Goal: Information Seeking & Learning: Compare options

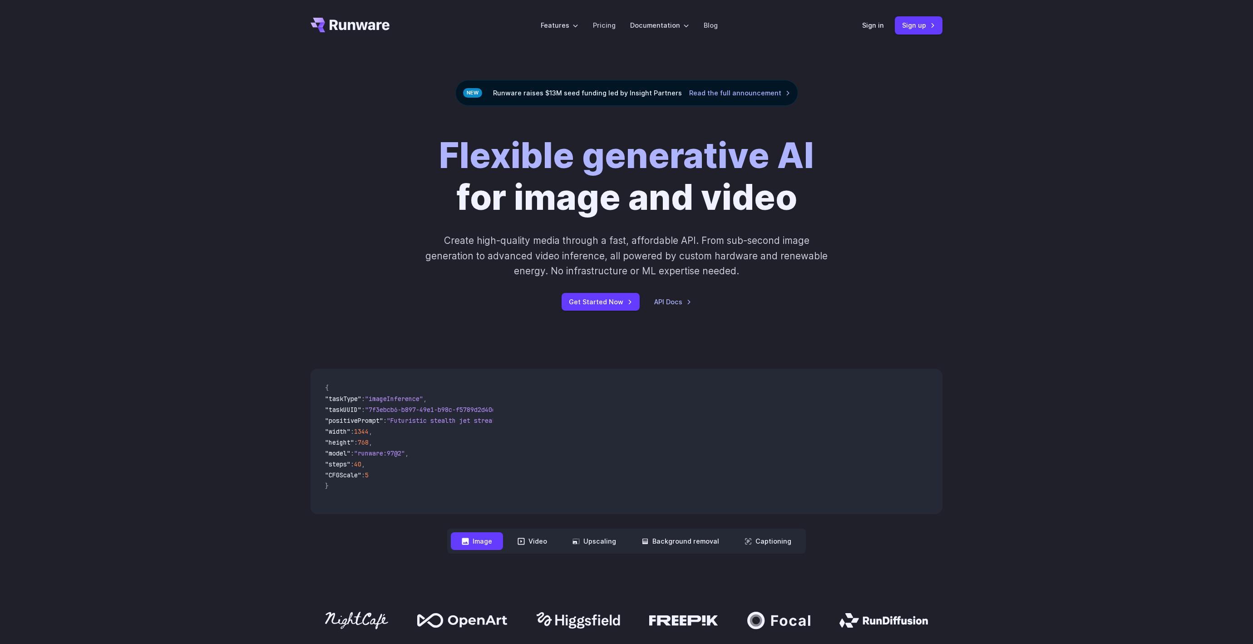
click at [287, 191] on div "Flexible generative AI for image and video Create high-quality media through a …" at bounding box center [626, 223] width 1253 height 234
click at [371, 204] on div "Flexible generative AI for image and video Create high-quality media through a …" at bounding box center [627, 223] width 632 height 176
click at [603, 26] on link "Pricing" at bounding box center [604, 25] width 23 height 10
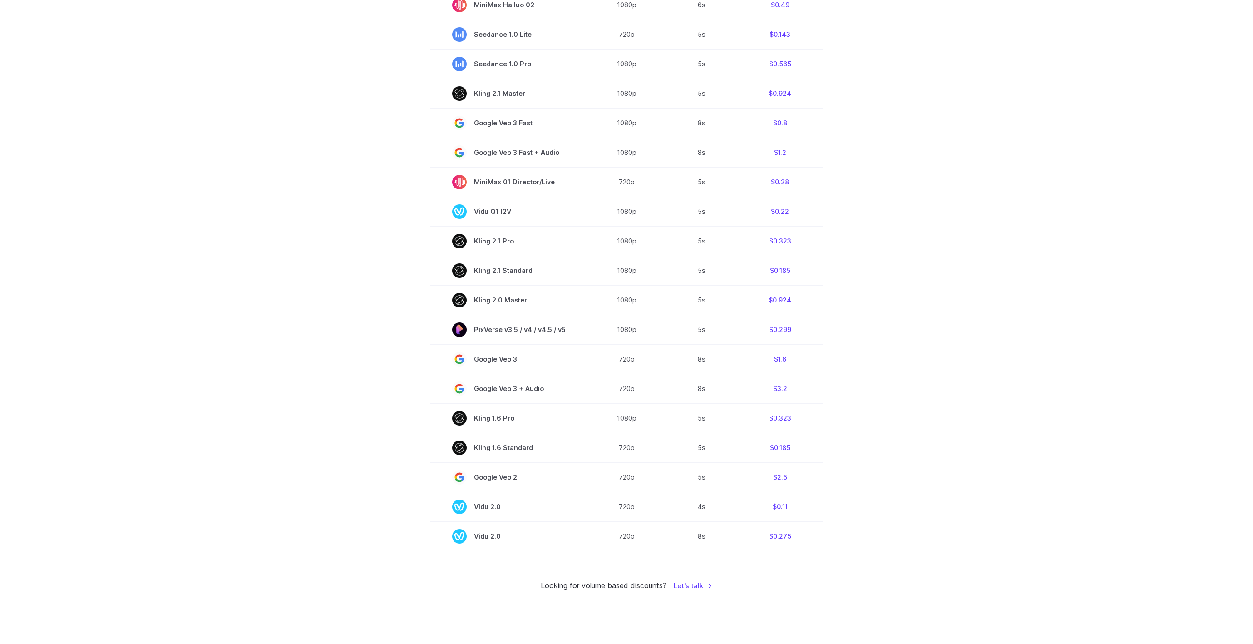
scroll to position [377, 0]
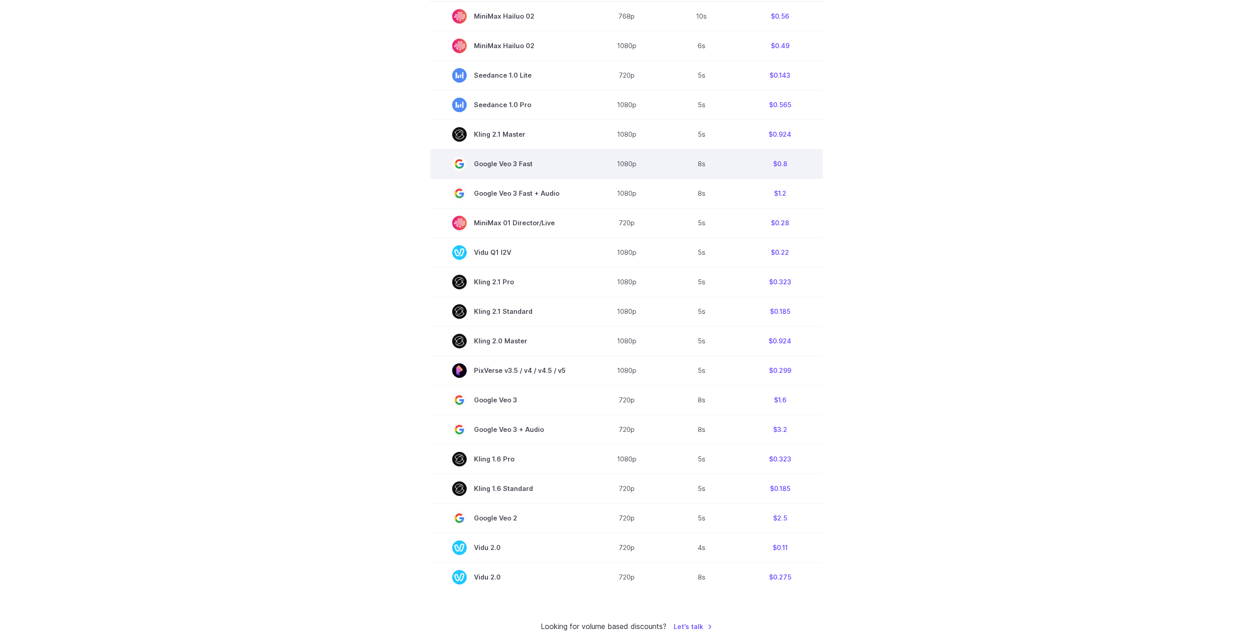
click at [514, 168] on span "Google Veo 3 Fast" at bounding box center [509, 164] width 114 height 15
copy tr "Google Veo 3 Fast"
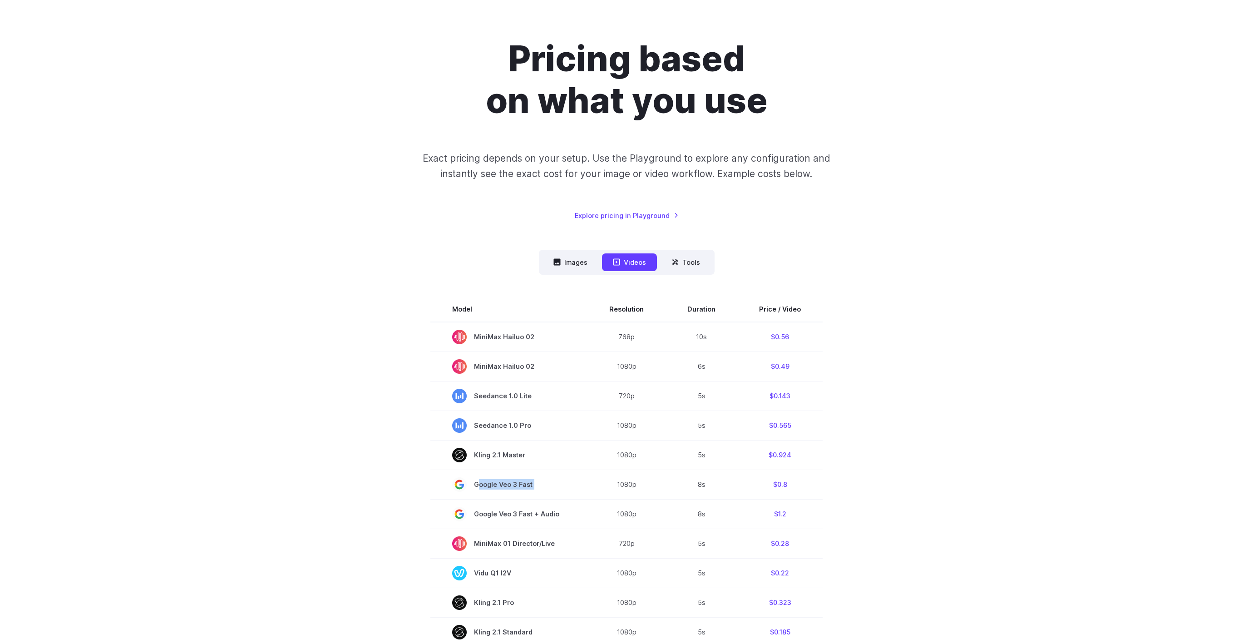
scroll to position [0, 0]
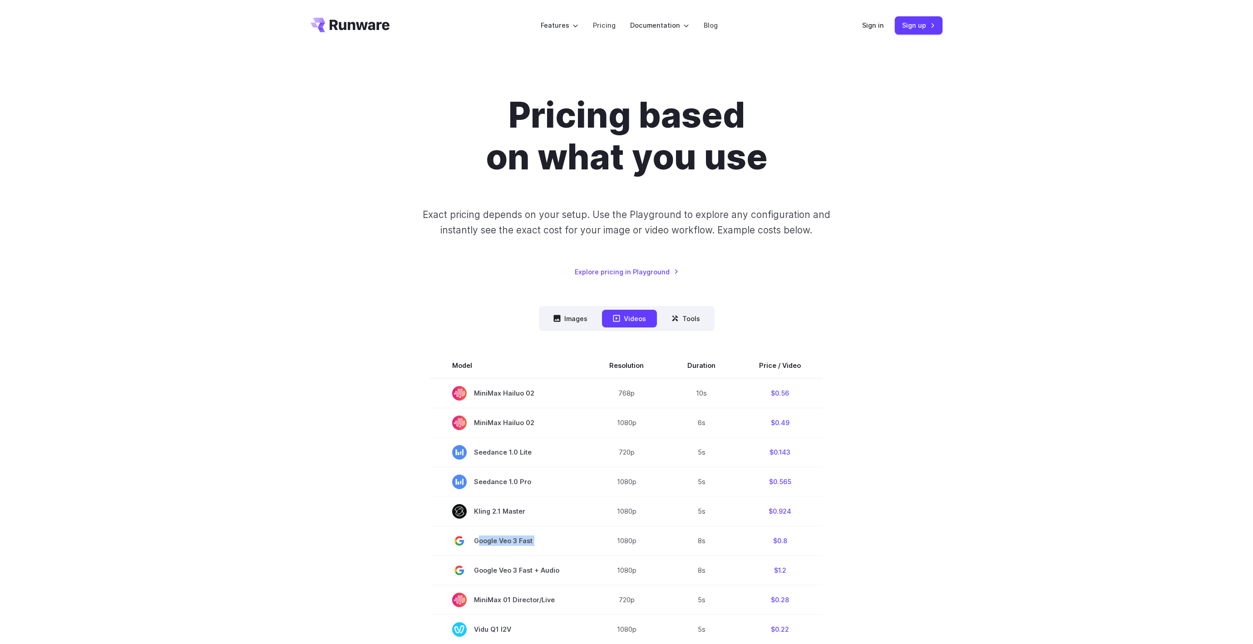
click at [499, 311] on div "Images Videos Tools ****** ****** ***** Model Size Steps Price / Image FLUX.1 […" at bounding box center [627, 637] width 632 height 663
click at [387, 262] on div "Pricing based on what you use Exact pricing depends on your setup. Use the Play…" at bounding box center [627, 185] width 632 height 183
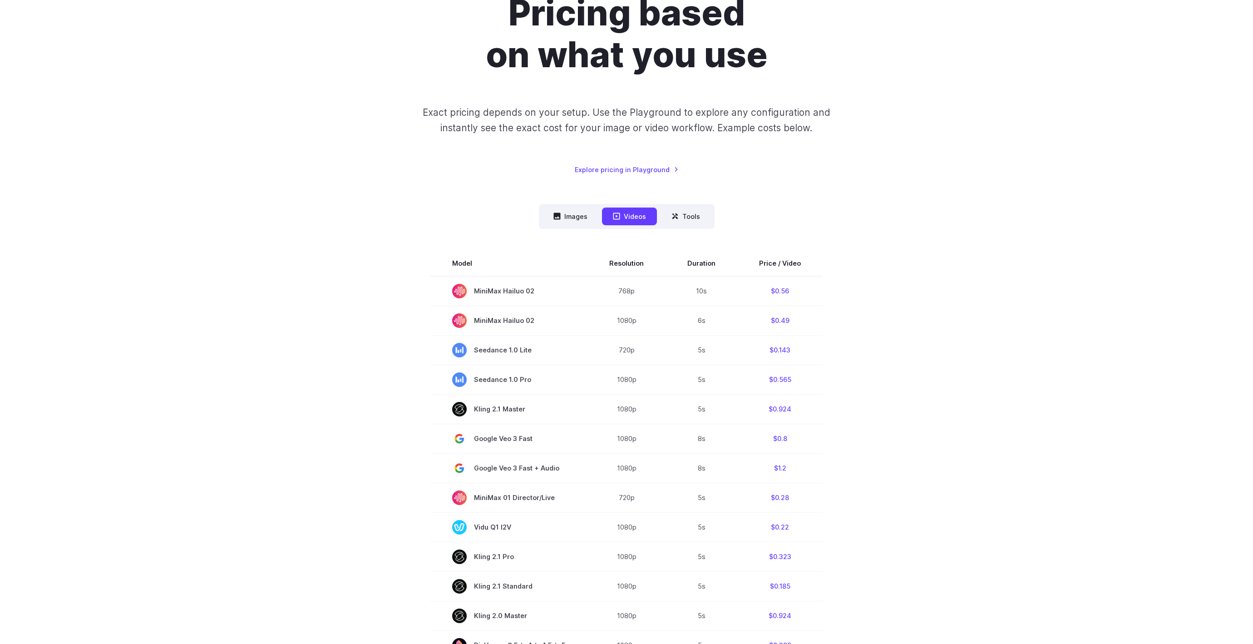
scroll to position [158, 0]
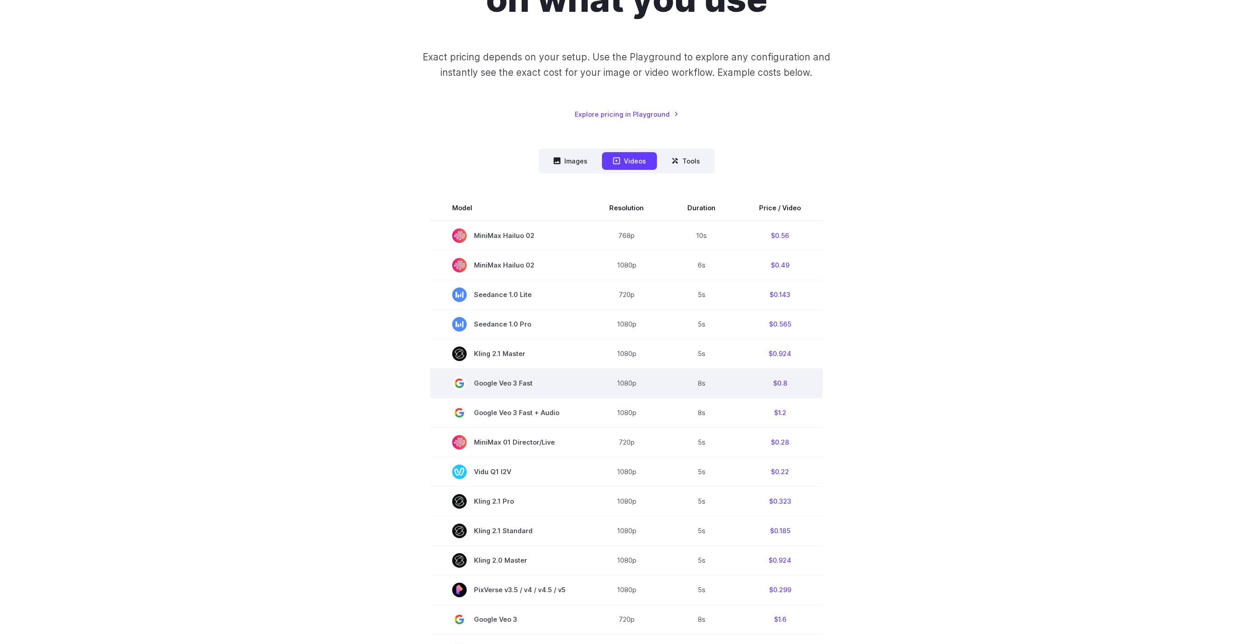
click at [490, 386] on span "Google Veo 3 Fast" at bounding box center [509, 383] width 114 height 15
copy tr "Google Veo 3 Fast"
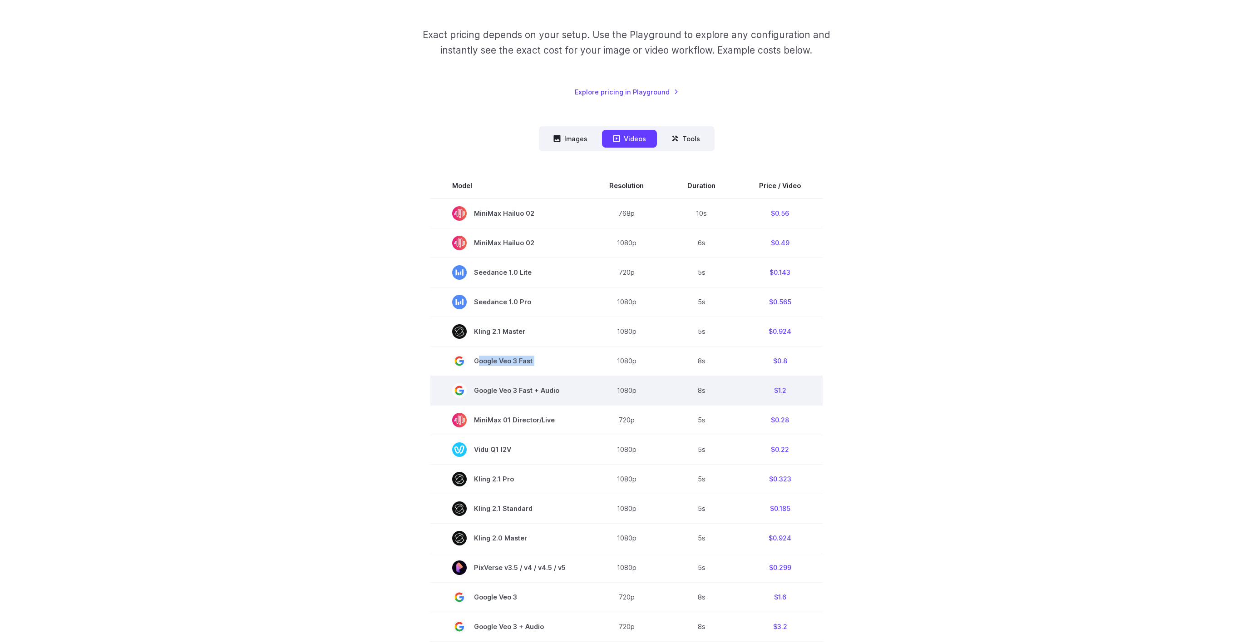
click at [564, 383] on td "Google Veo 3 Fast + Audio" at bounding box center [508, 391] width 157 height 30
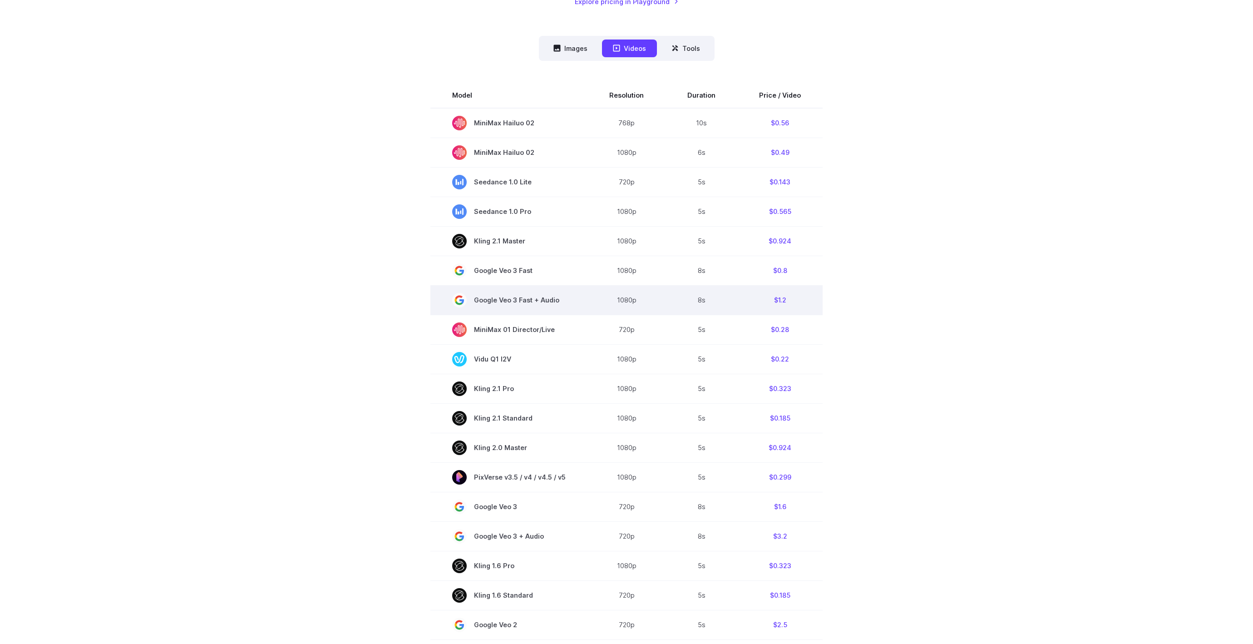
scroll to position [372, 0]
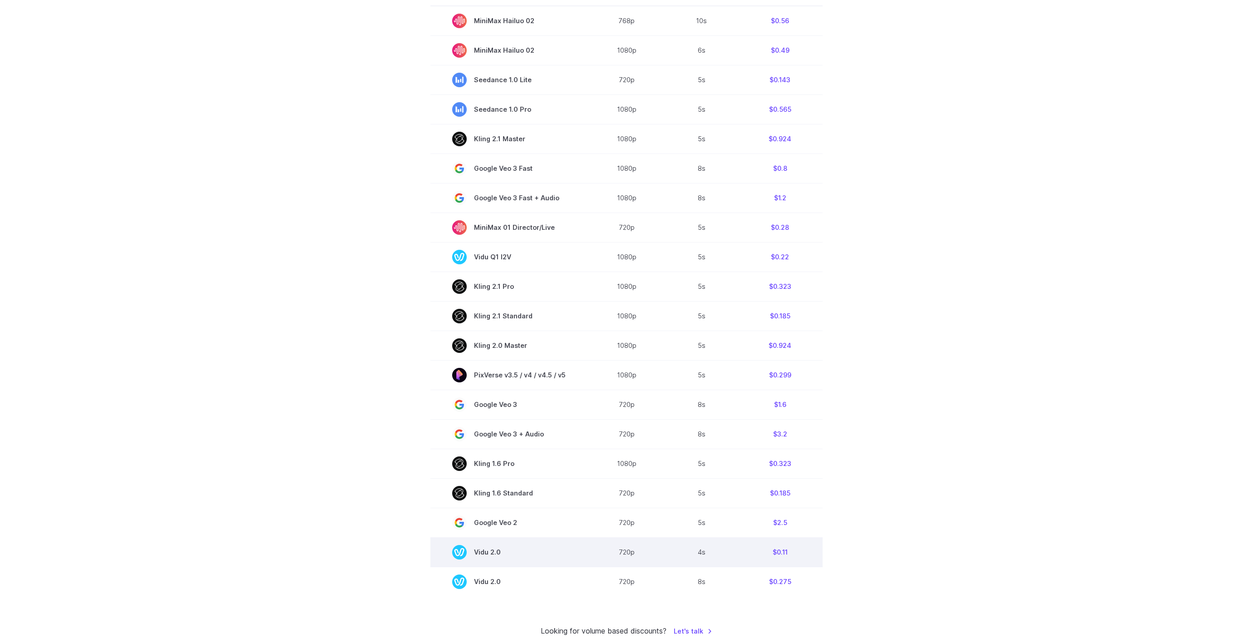
click at [490, 553] on span "Vidu 2.0" at bounding box center [509, 552] width 114 height 15
copy tr "Vidu 2.0"
